Goal: Task Accomplishment & Management: Complete application form

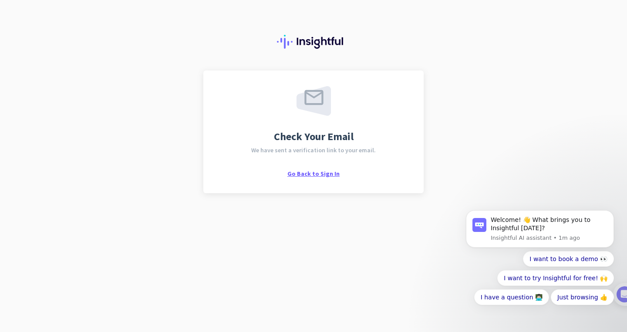
click at [319, 174] on span "Go Back to Sign In" at bounding box center [313, 174] width 52 height 8
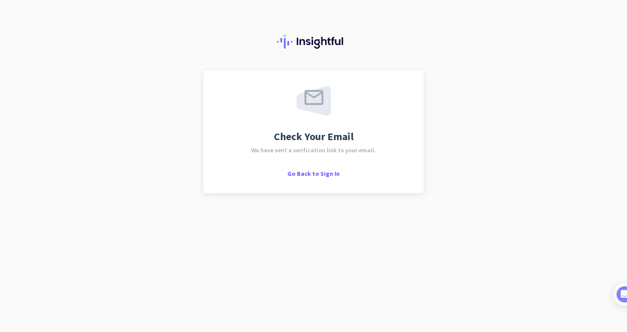
click at [304, 144] on div "Check Your Email We have sent a verification link to your email. Go Back to Sig…" at bounding box center [313, 131] width 189 height 91
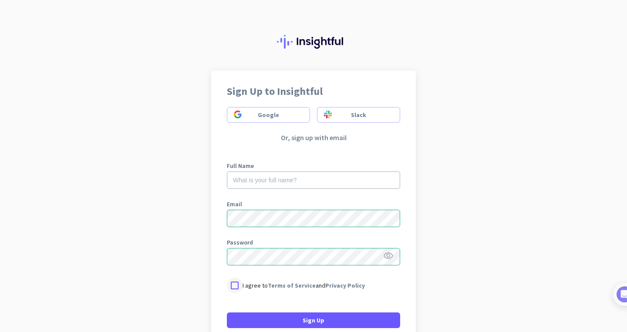
click at [236, 286] on div at bounding box center [235, 286] width 16 height 16
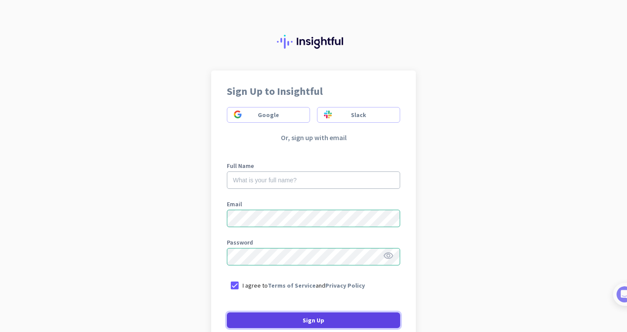
click at [257, 318] on span at bounding box center [313, 320] width 173 height 21
